Goal: Transaction & Acquisition: Purchase product/service

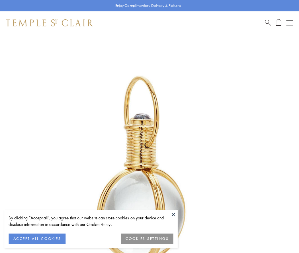
scroll to position [149, 0]
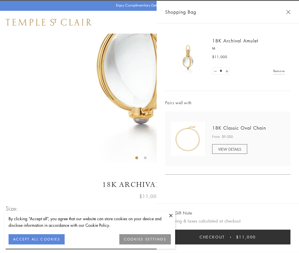
click at [228, 237] on button "Checkout $11,000" at bounding box center [227, 237] width 125 height 15
